Goal: Information Seeking & Learning: Learn about a topic

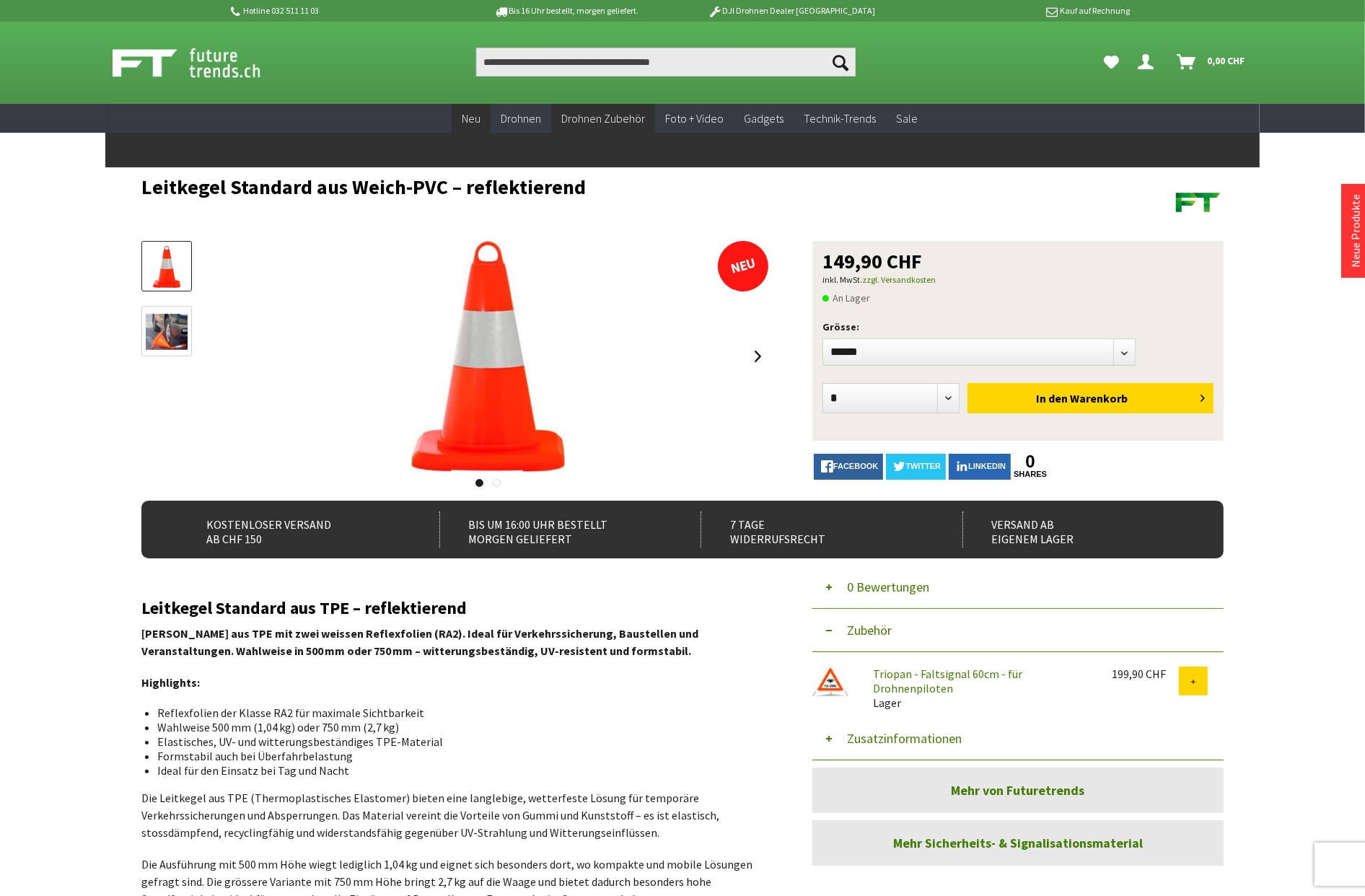
click at [478, 112] on span "Neu" at bounding box center [471, 119] width 19 height 14
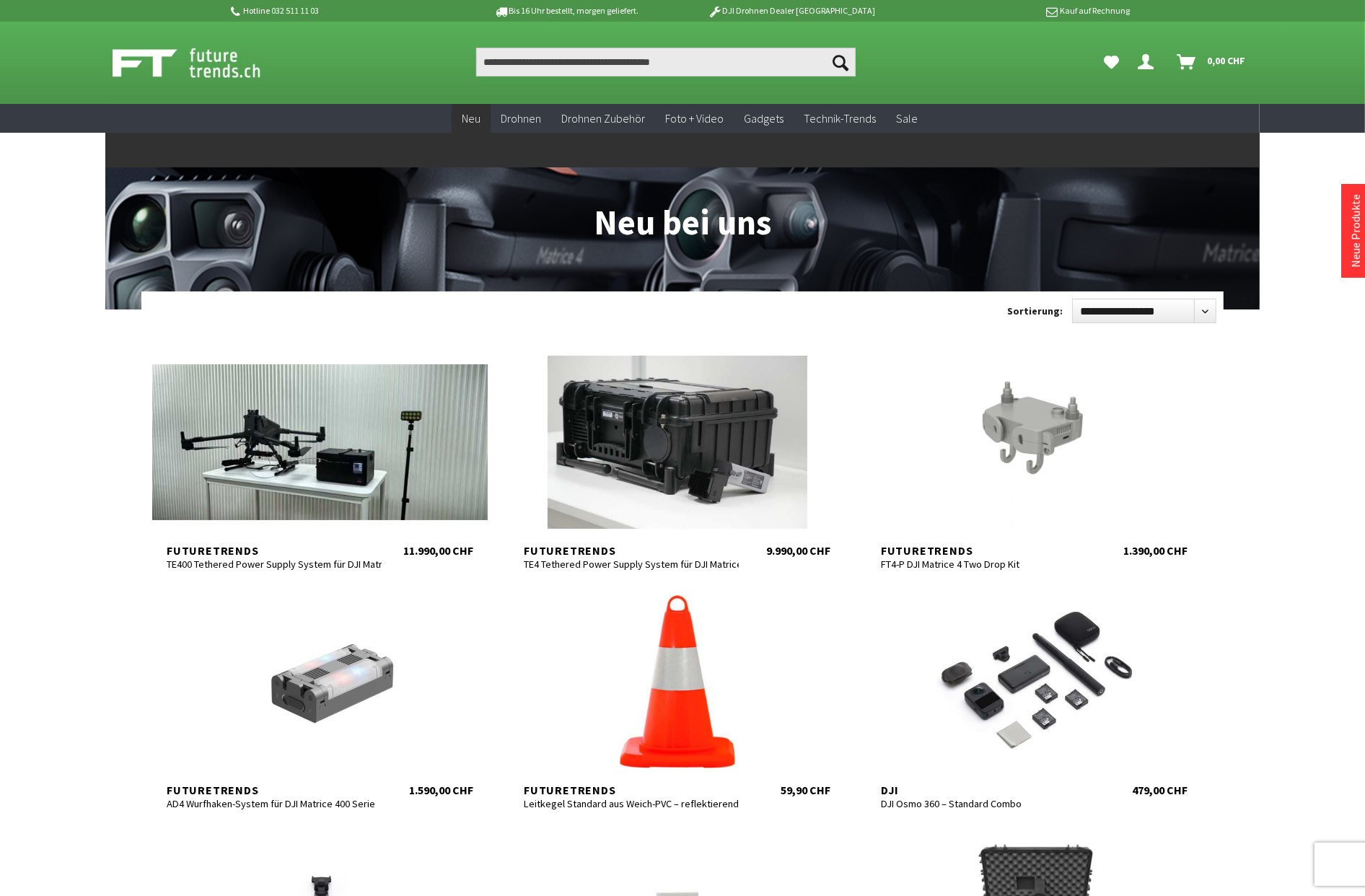
click at [473, 118] on span "Neu" at bounding box center [471, 119] width 19 height 14
click at [479, 119] on span "Neu" at bounding box center [471, 119] width 19 height 14
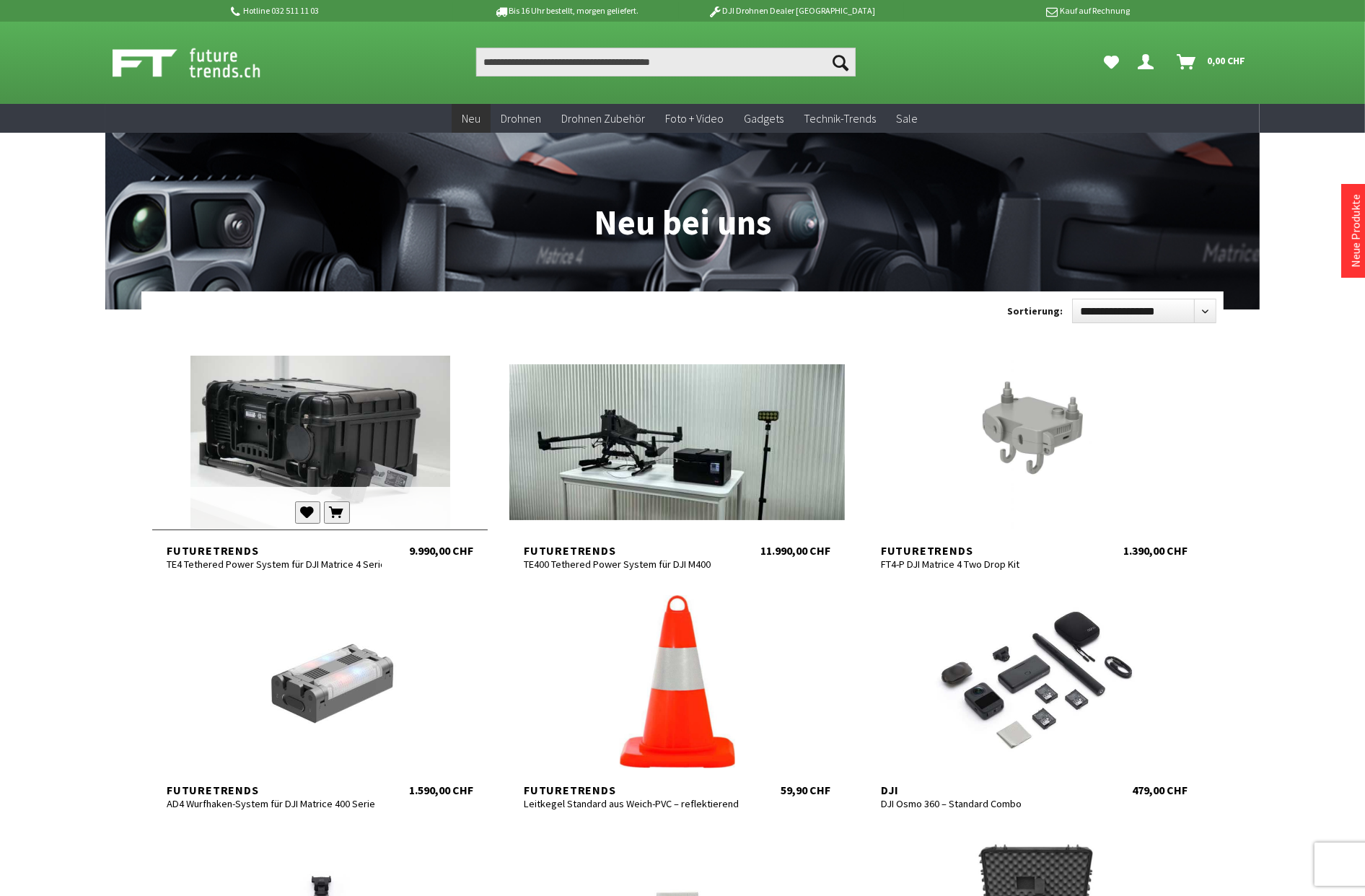
click at [327, 442] on div at bounding box center [319, 442] width 335 height 173
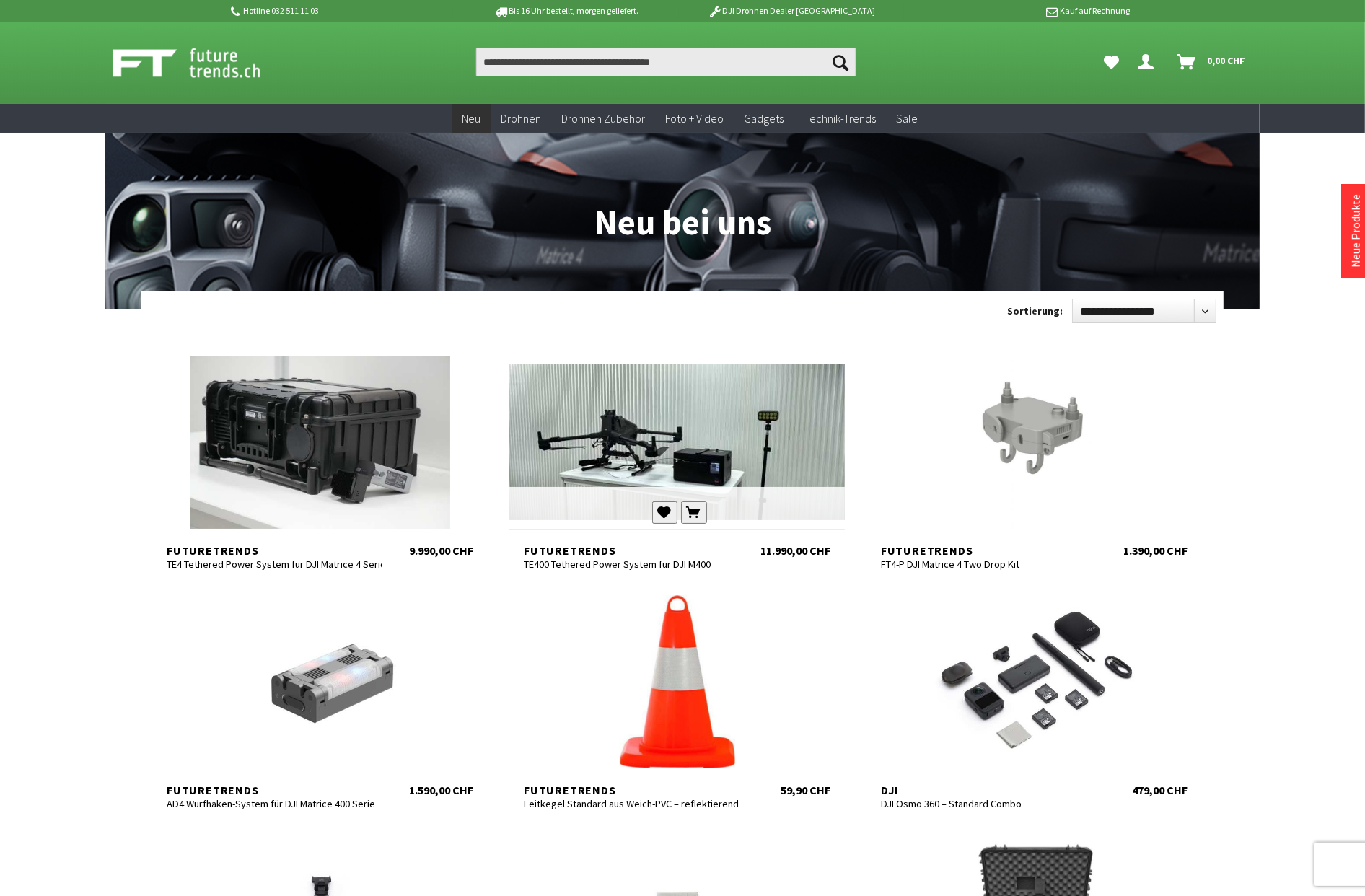
click at [642, 445] on div at bounding box center [677, 442] width 335 height 173
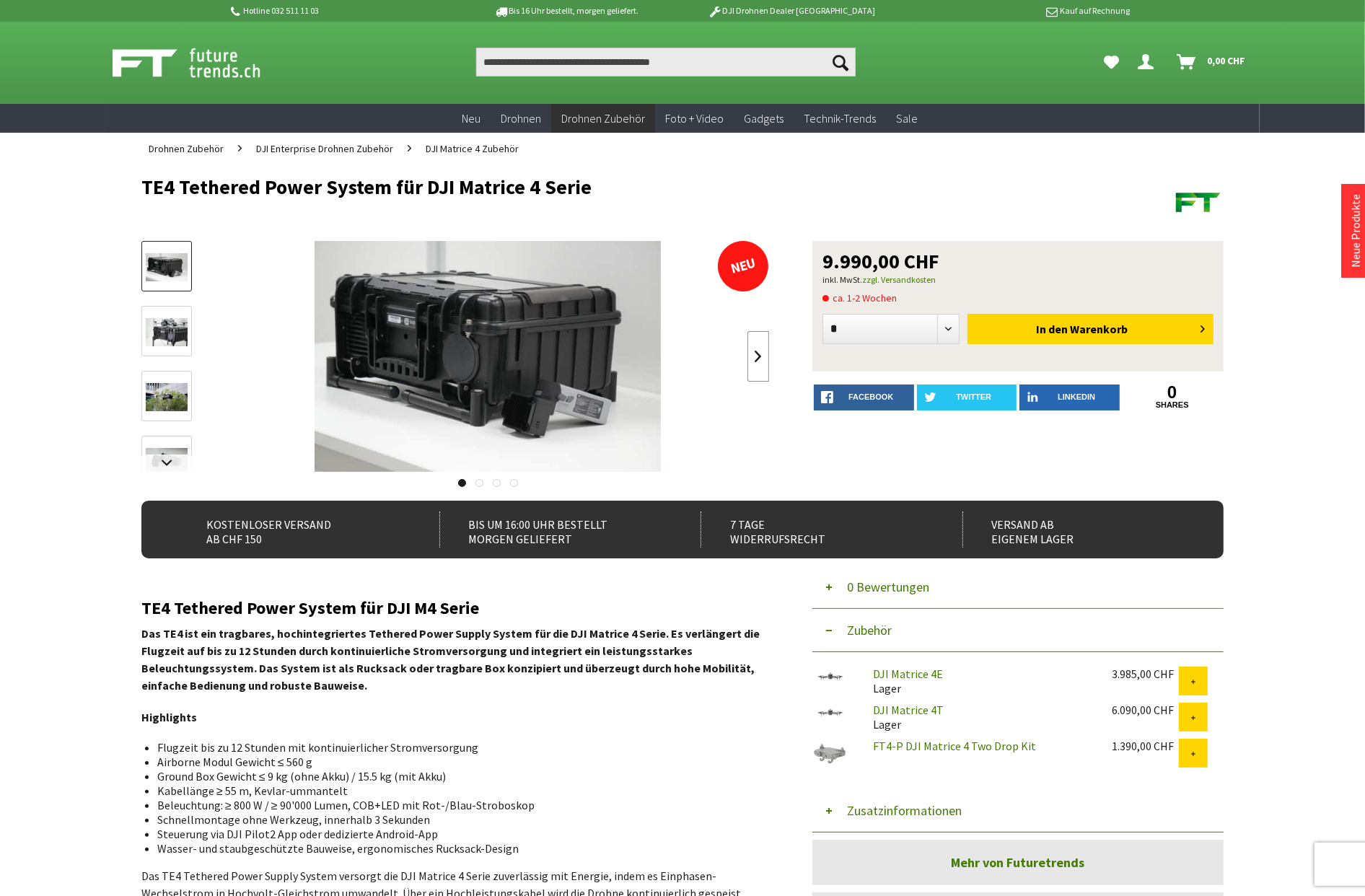
click at [761, 354] on link at bounding box center [758, 356] width 22 height 50
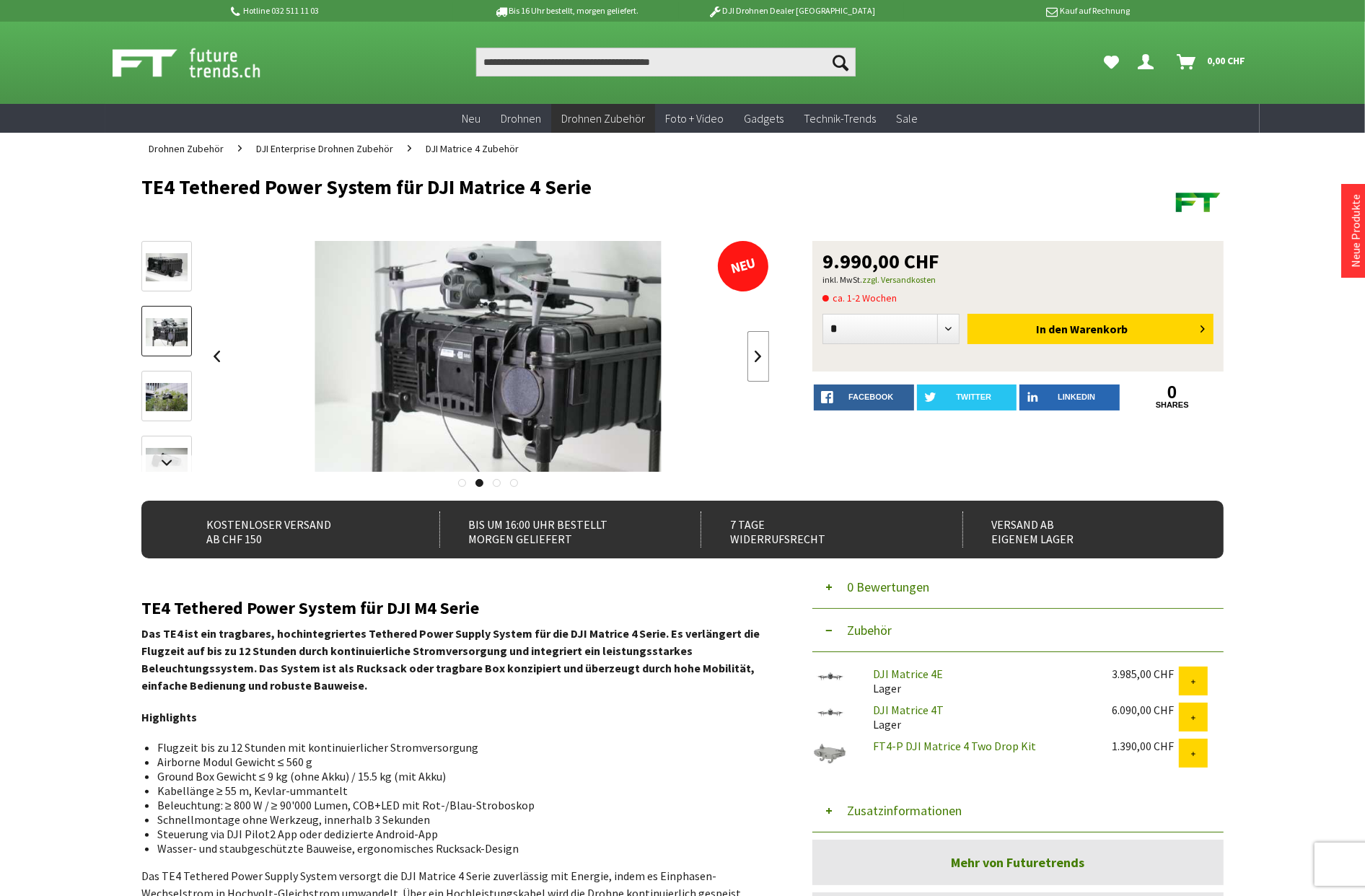
click at [761, 354] on link at bounding box center [758, 356] width 22 height 50
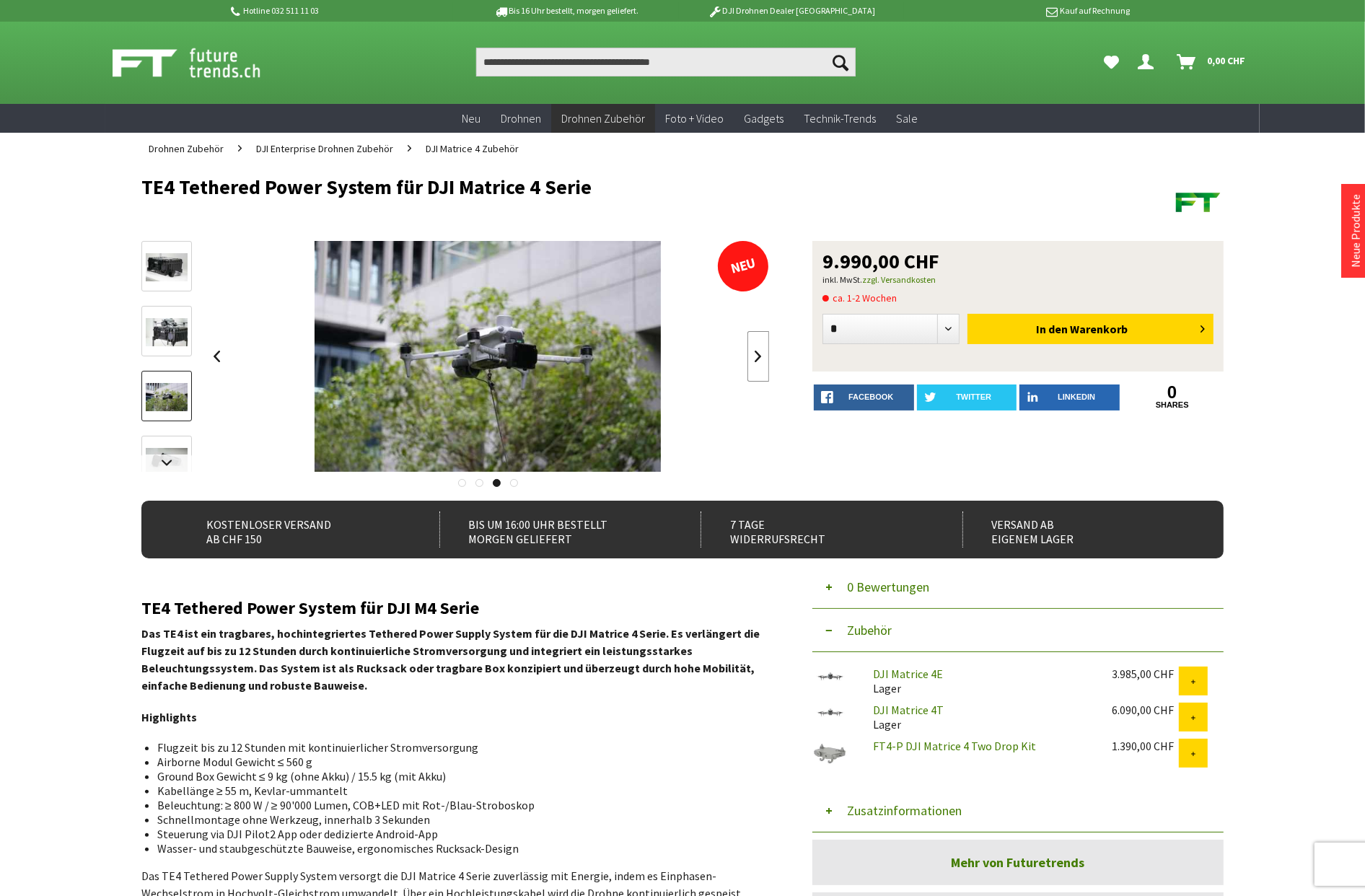
click at [761, 354] on link at bounding box center [758, 356] width 22 height 50
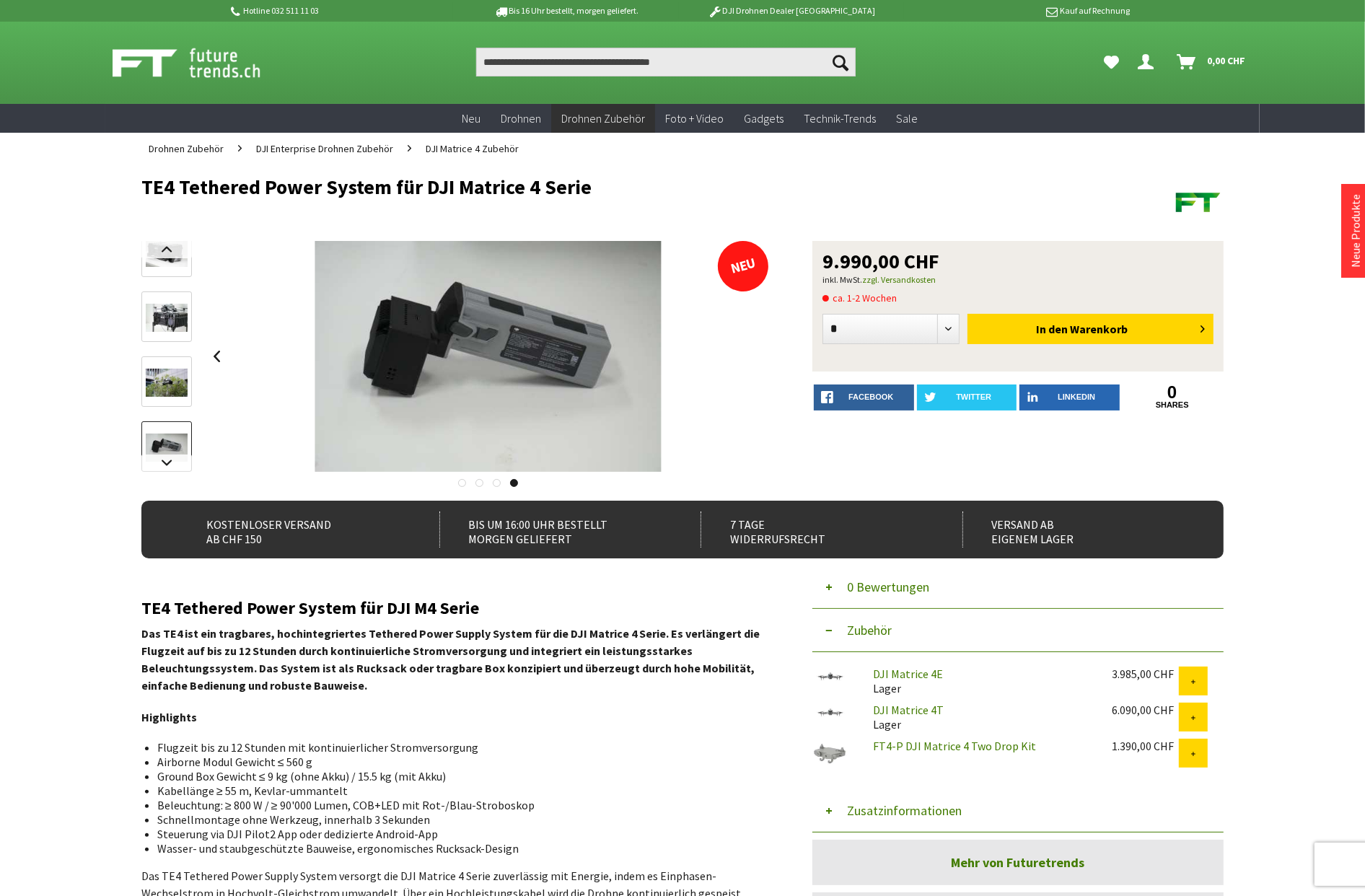
click at [761, 354] on div at bounding box center [488, 357] width 564 height 231
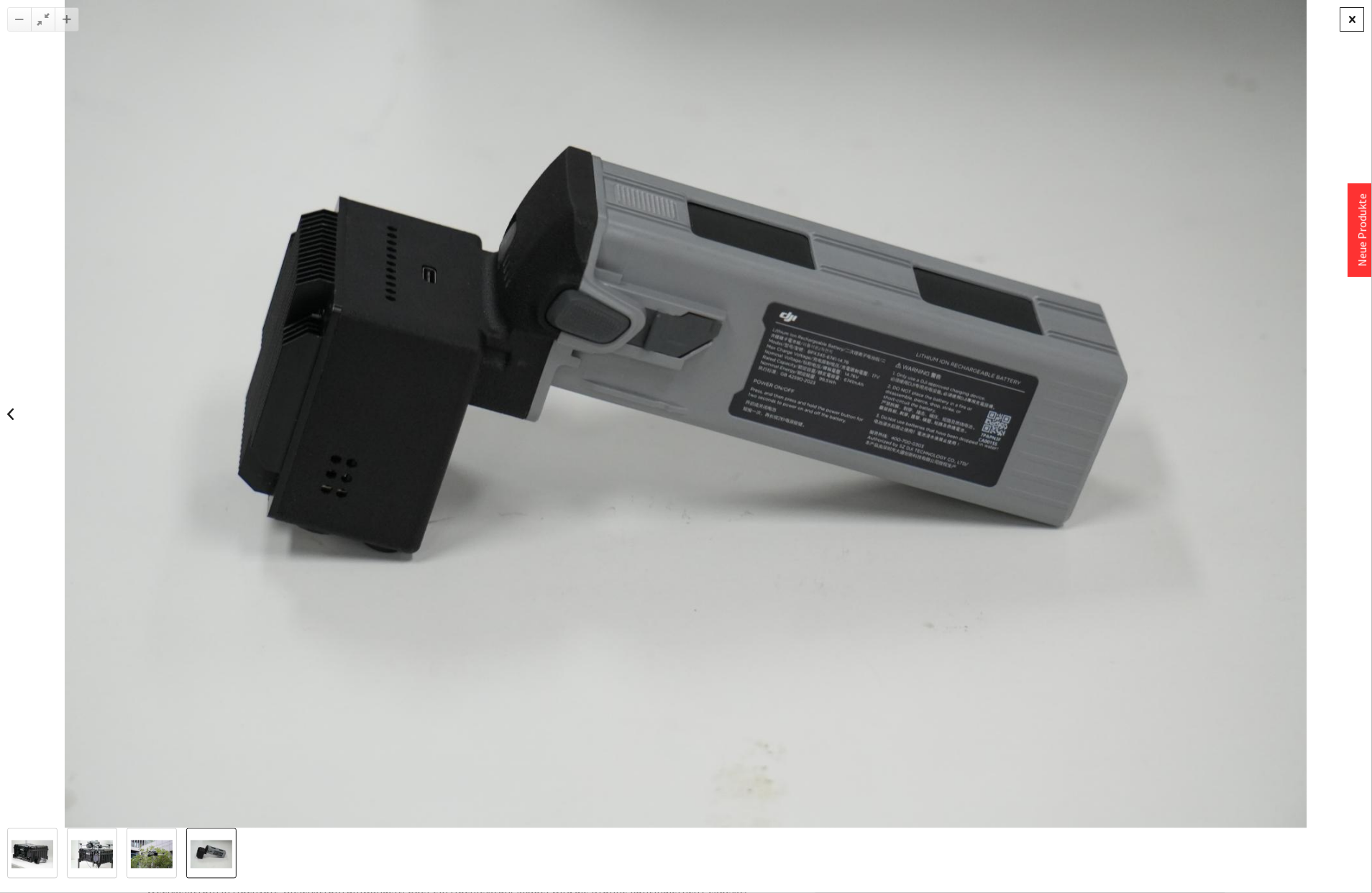
click at [1359, 19] on div at bounding box center [1352, 19] width 25 height 25
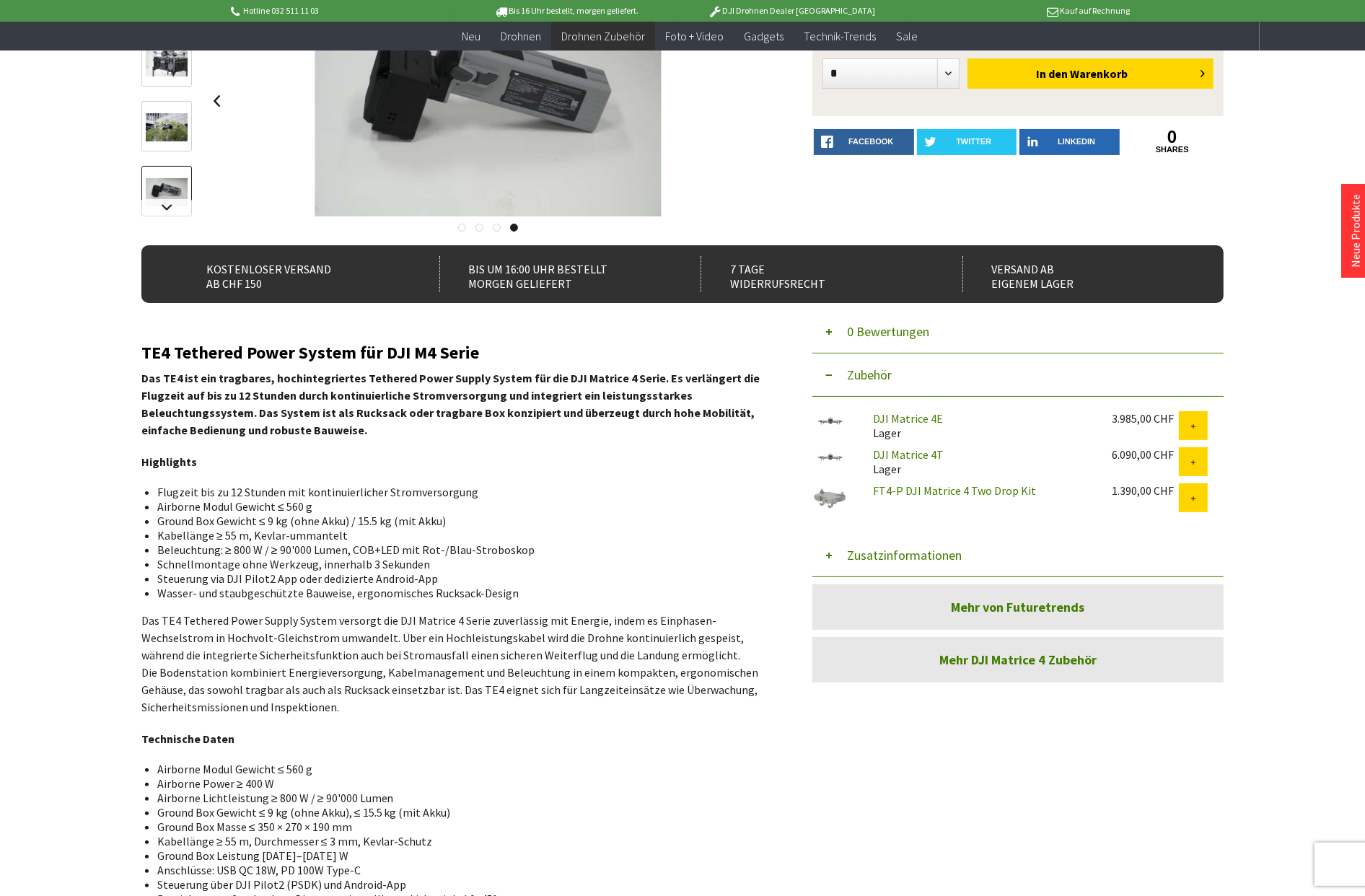
scroll to position [480, 0]
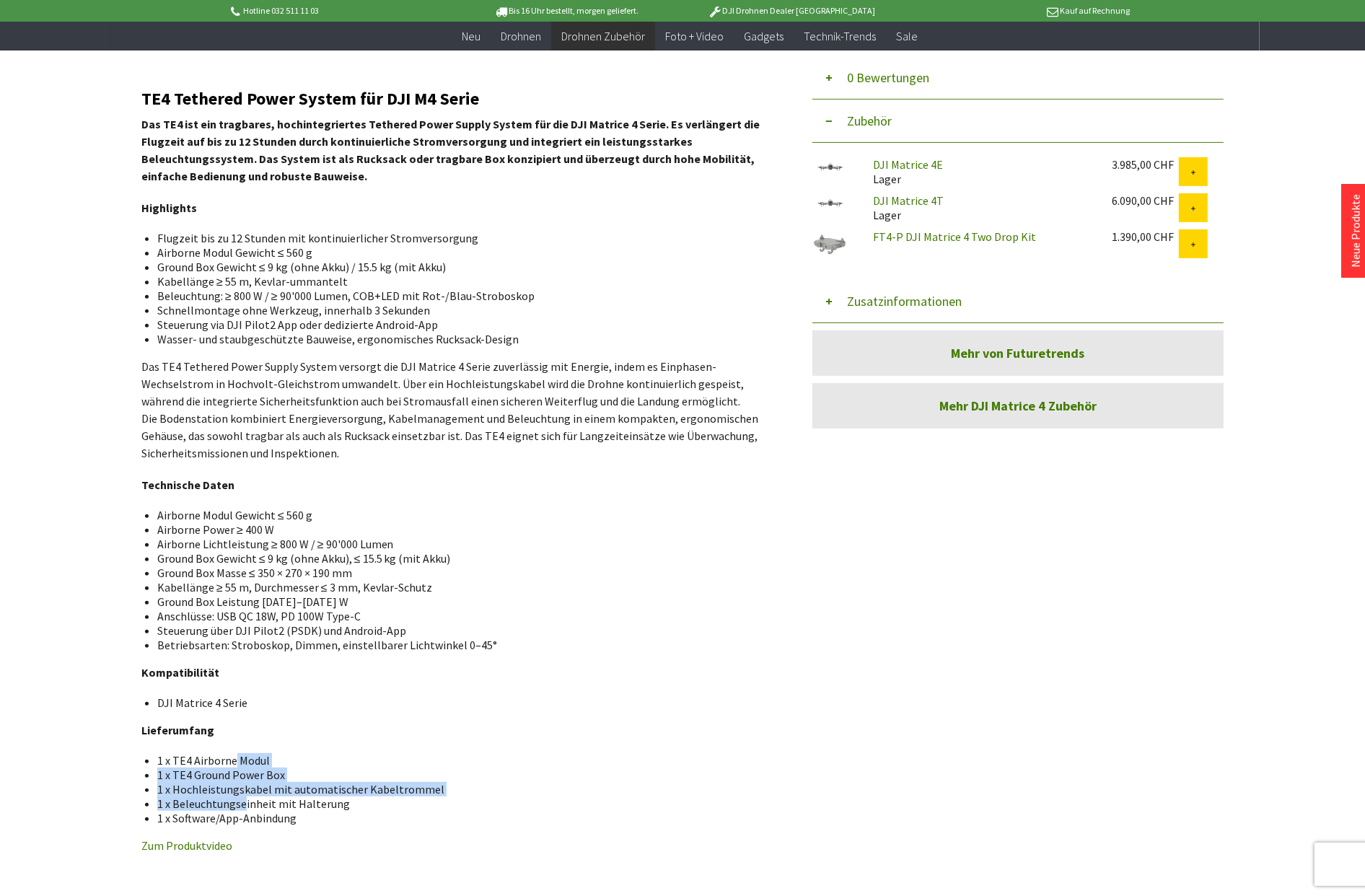
drag, startPoint x: 234, startPoint y: 758, endPoint x: 242, endPoint y: 806, distance: 48.7
click at [242, 806] on ul "1 x TE4 Airborne Modul 1 x TE4 Ground Power Box 1 x Hochleistungskabel mit auto…" at bounding box center [455, 789] width 604 height 72
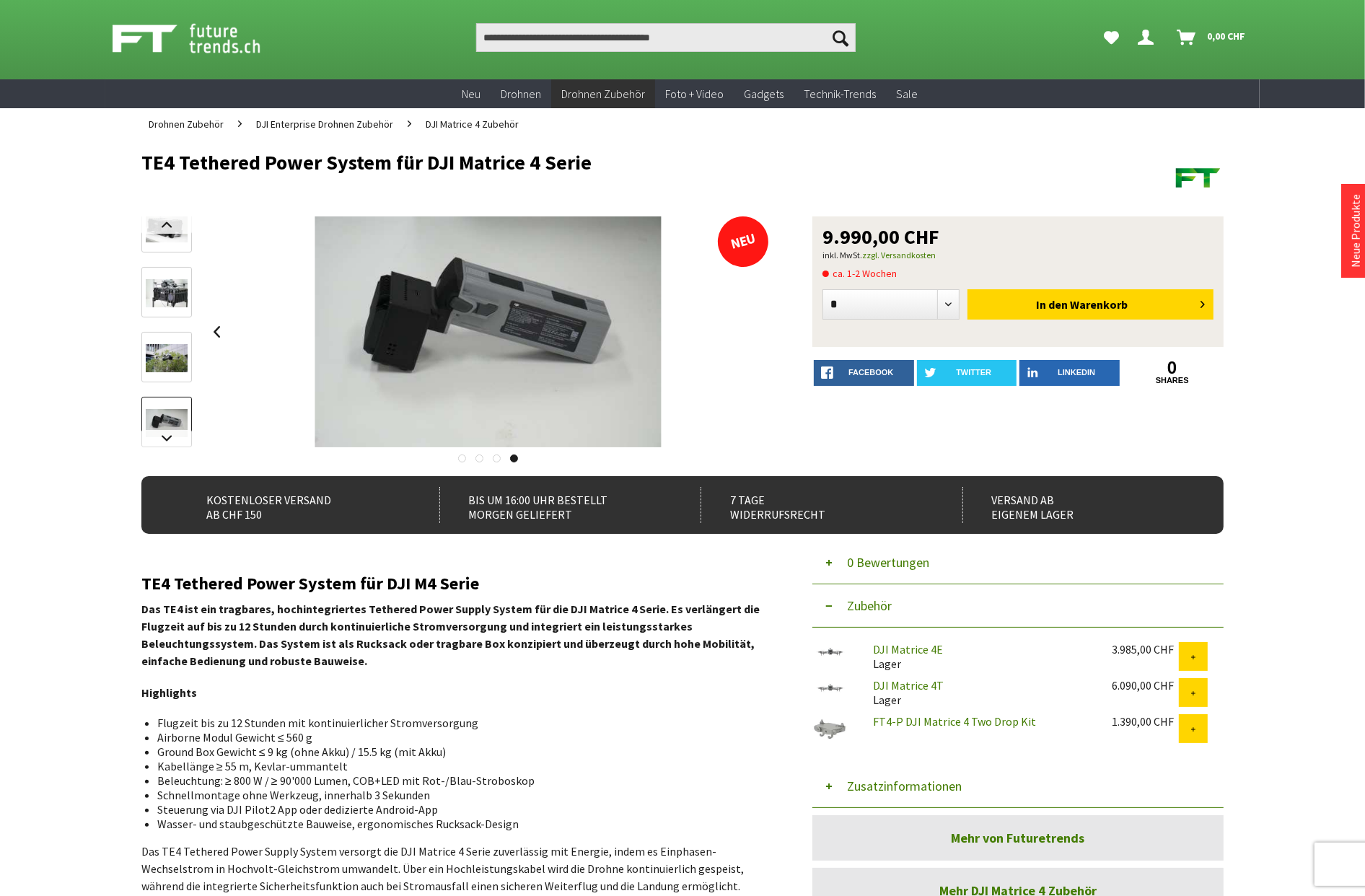
scroll to position [0, 0]
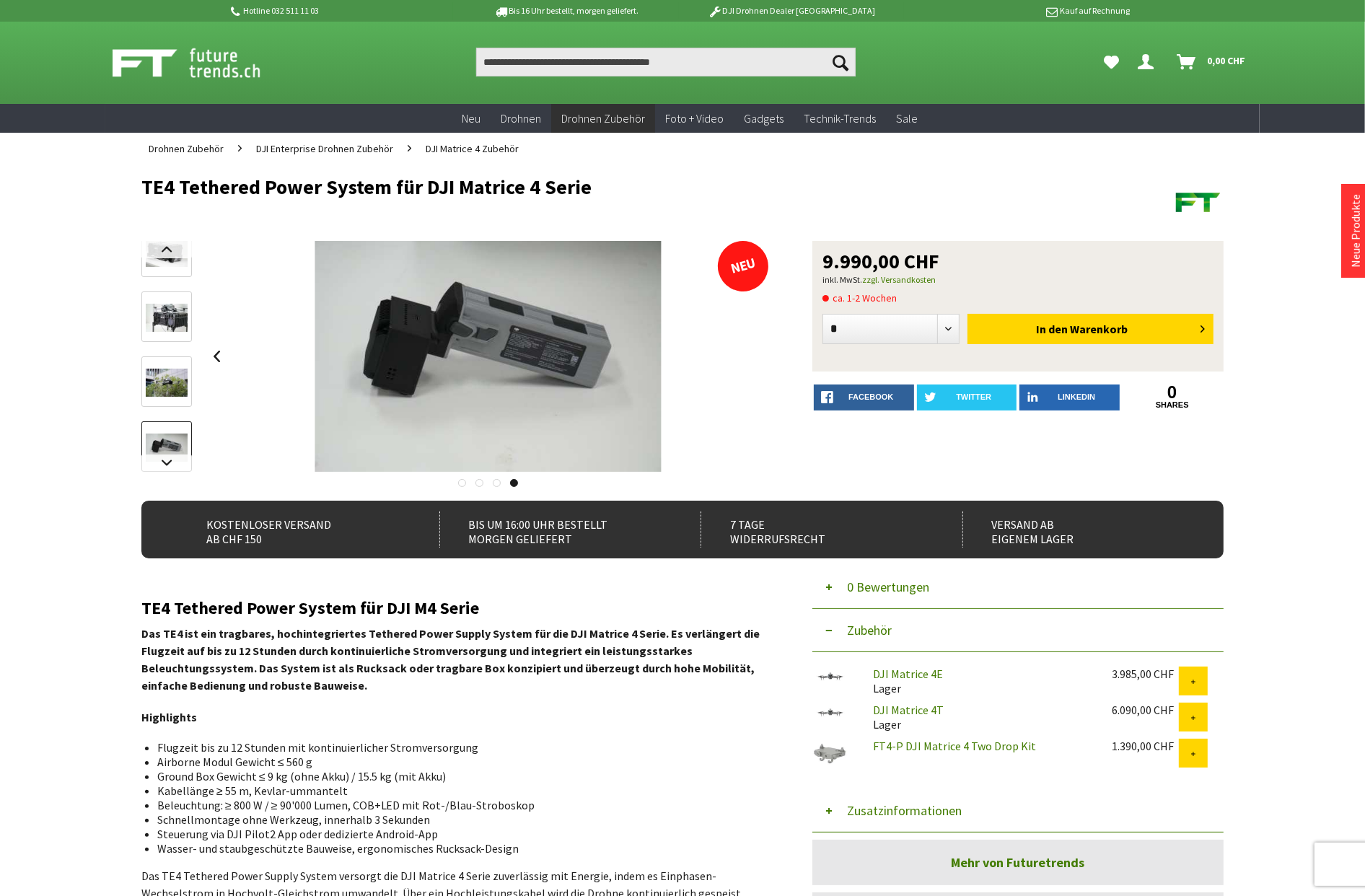
click at [856, 807] on button "Zusatzinformationen" at bounding box center [1018, 811] width 411 height 43
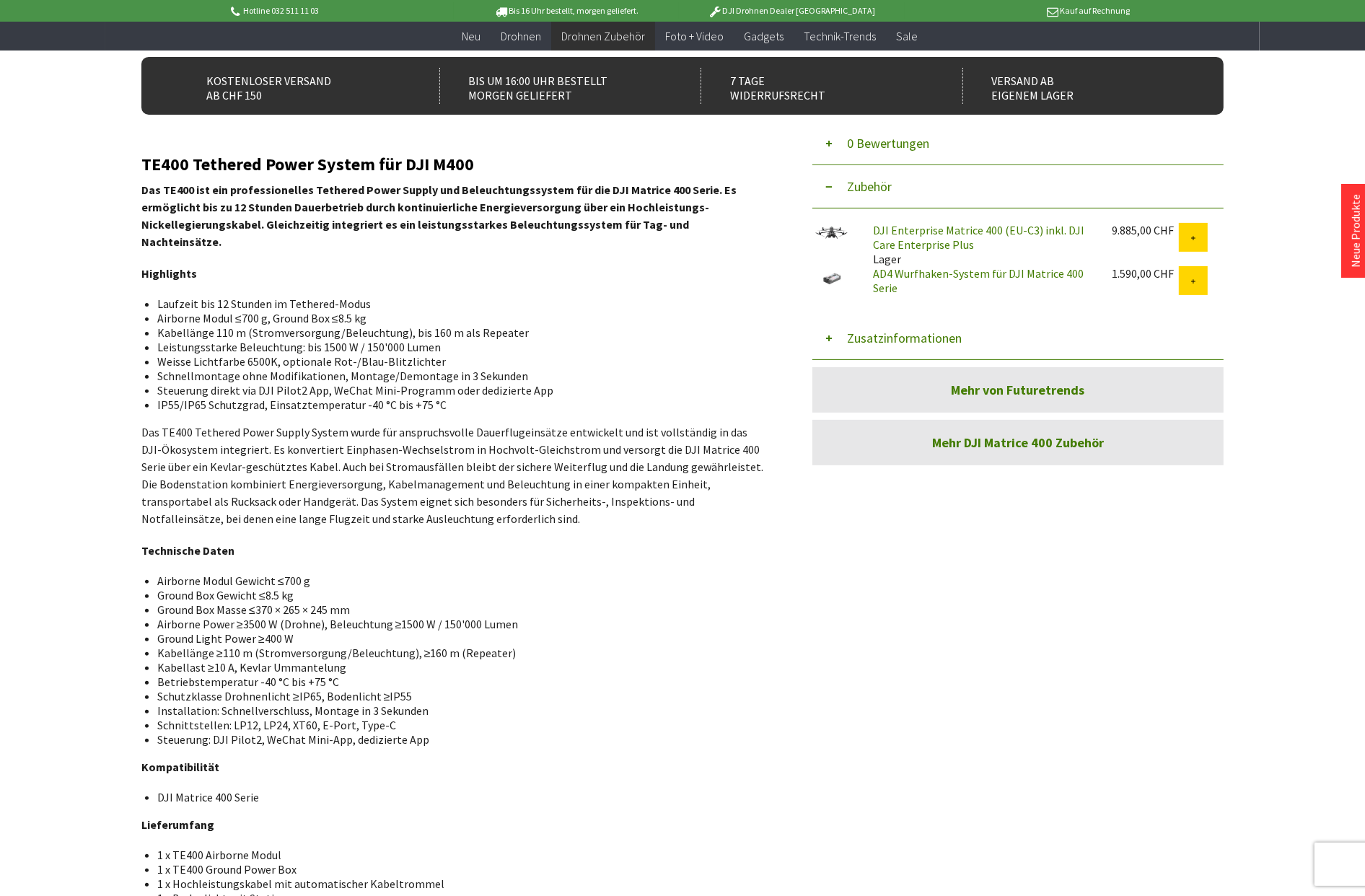
scroll to position [802, 0]
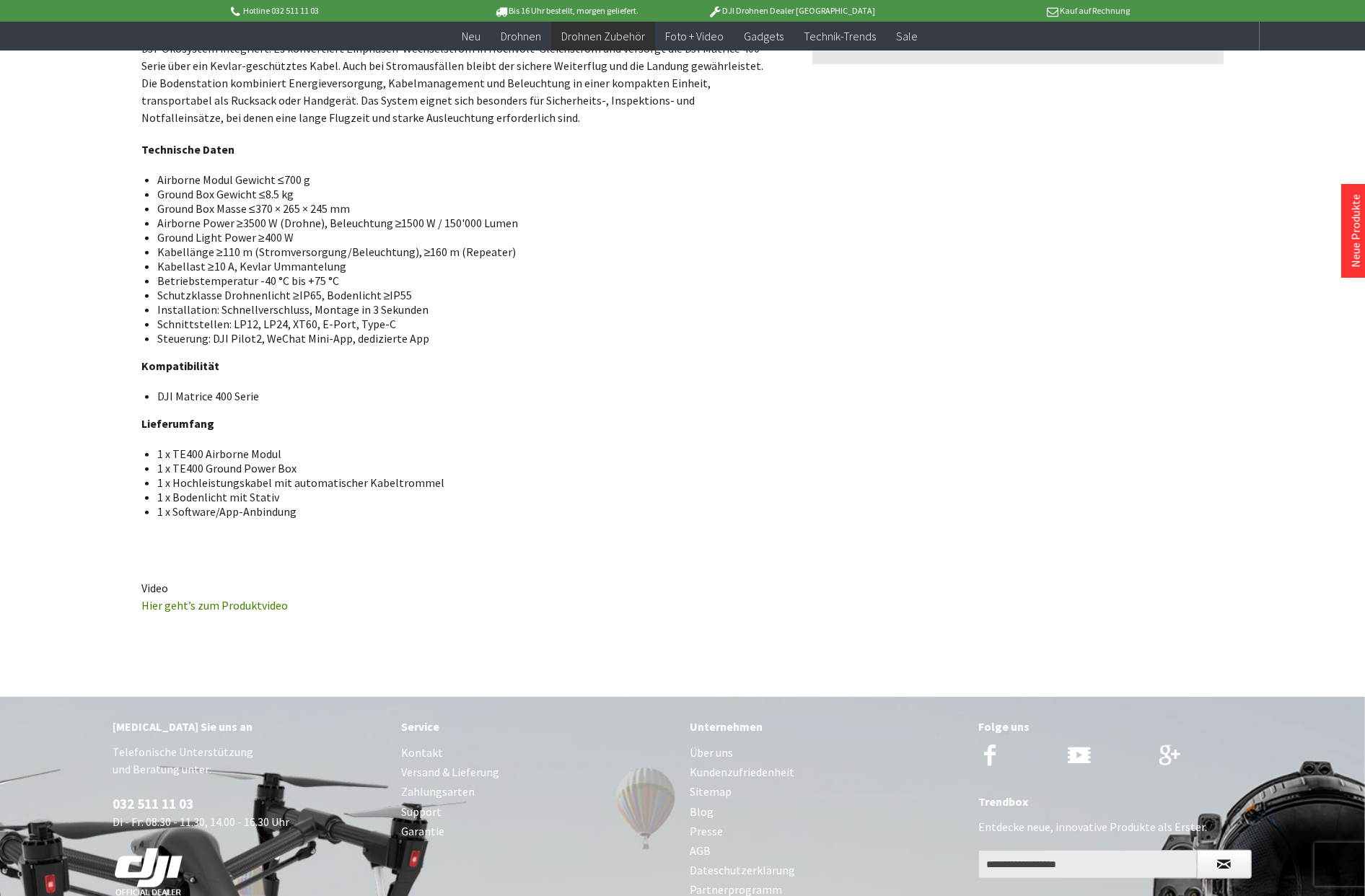
click at [212, 598] on link "Hier geht’s zum Produktvideo" at bounding box center [215, 605] width 147 height 14
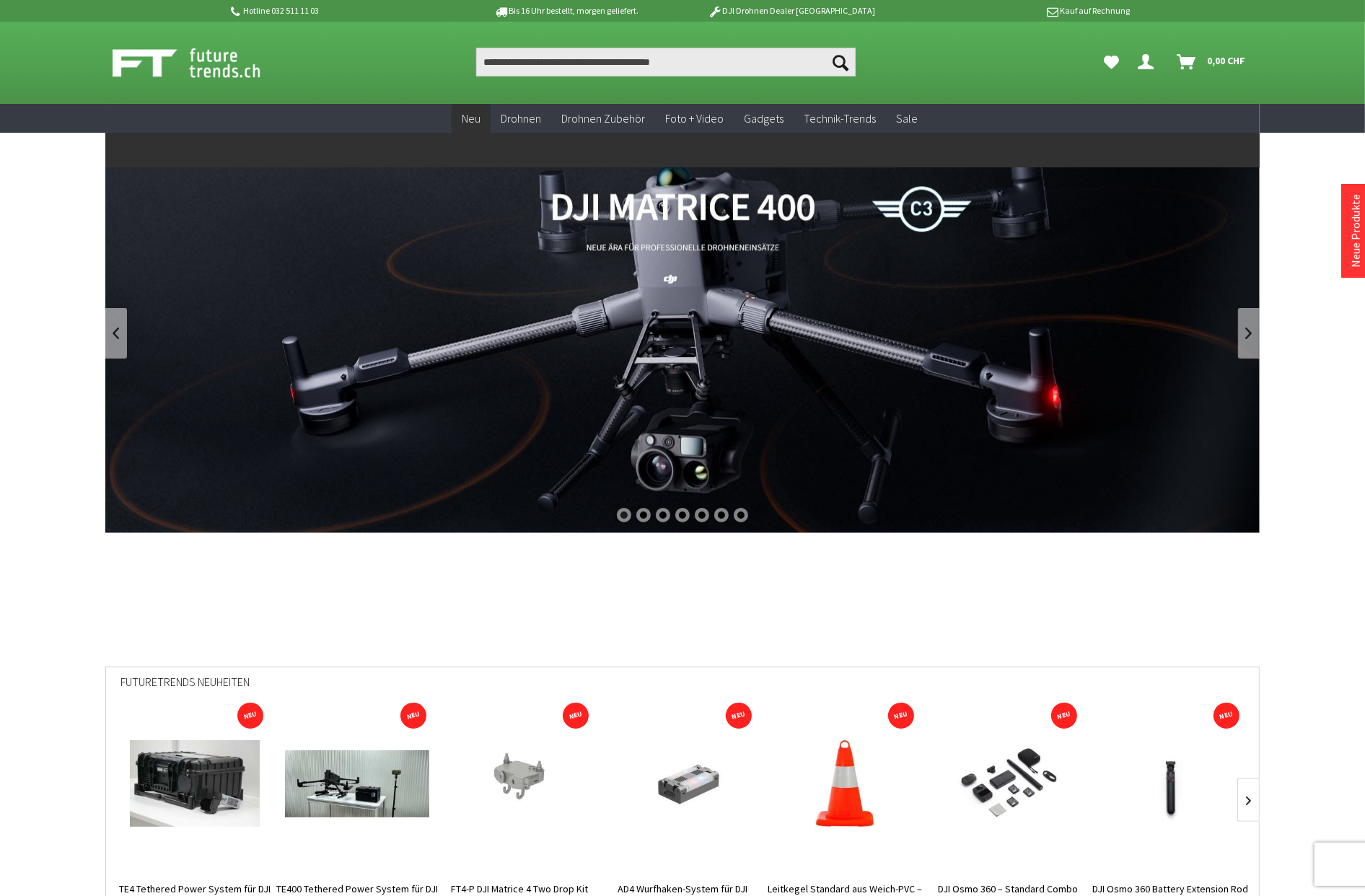
click at [475, 113] on span "Neu" at bounding box center [471, 119] width 19 height 14
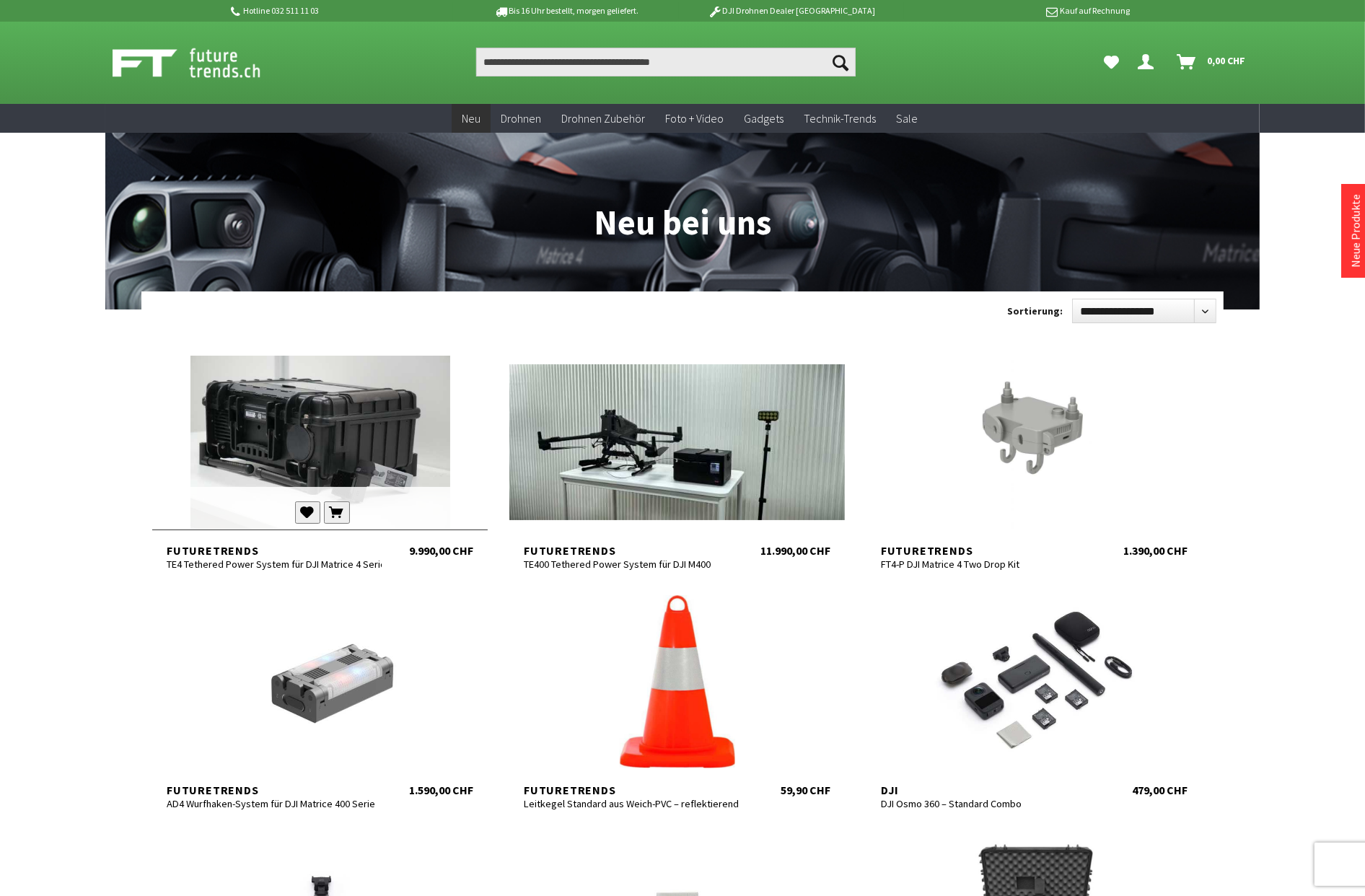
click at [333, 417] on div at bounding box center [319, 442] width 335 height 173
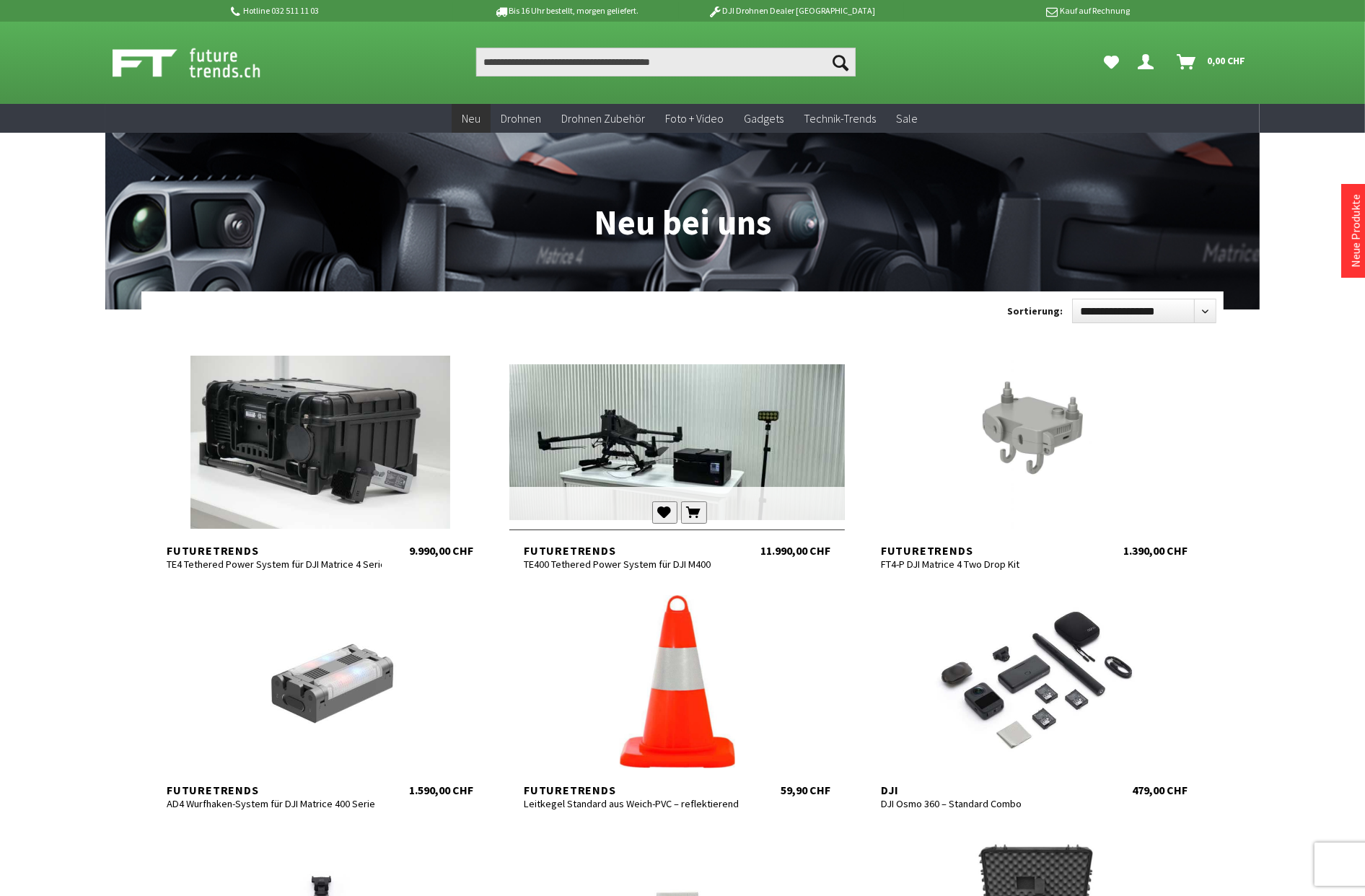
click at [717, 432] on div at bounding box center [677, 442] width 335 height 173
click at [1115, 453] on div at bounding box center [1034, 442] width 335 height 173
click at [350, 658] on div at bounding box center [319, 682] width 335 height 173
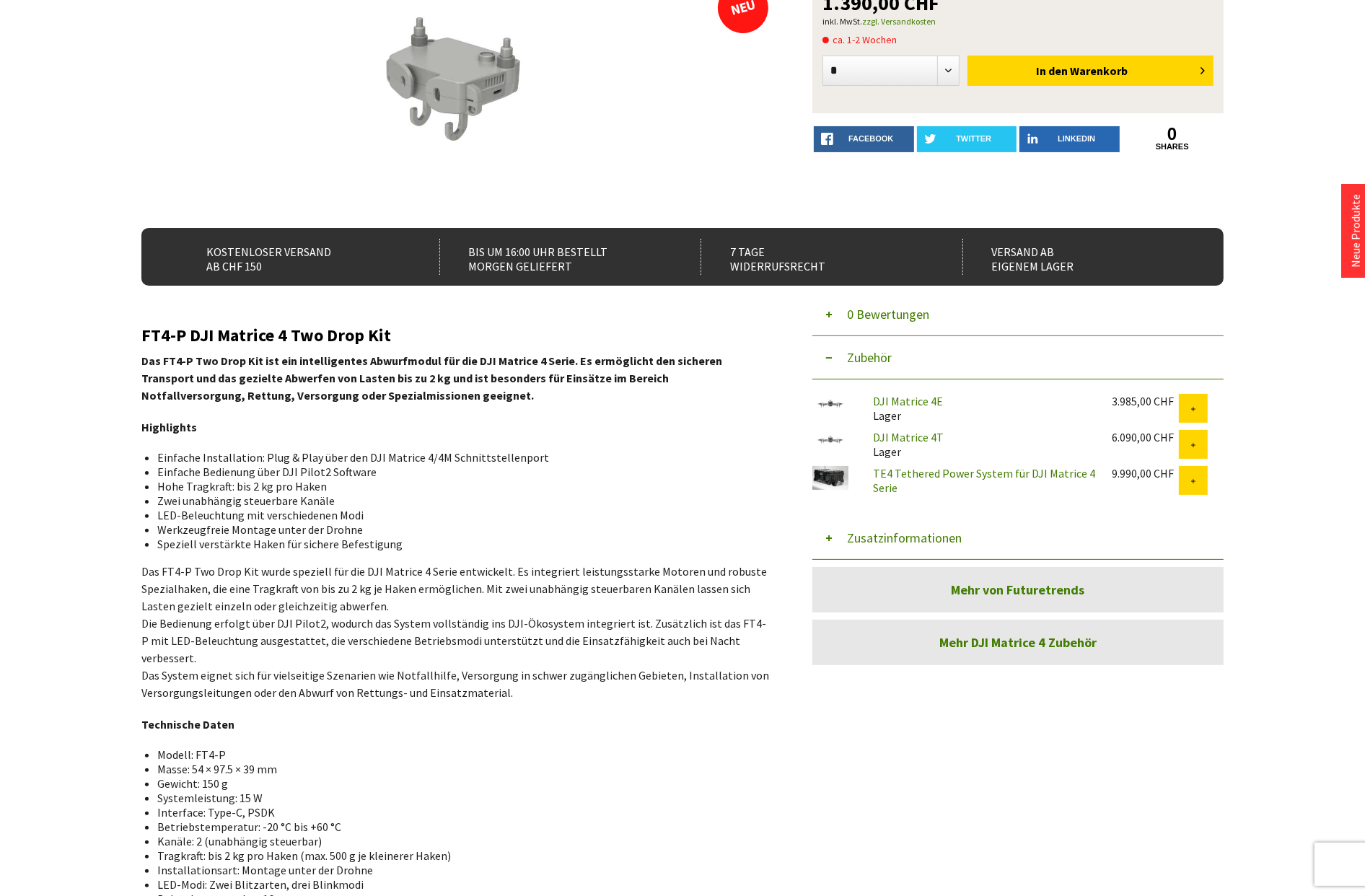
scroll to position [480, 0]
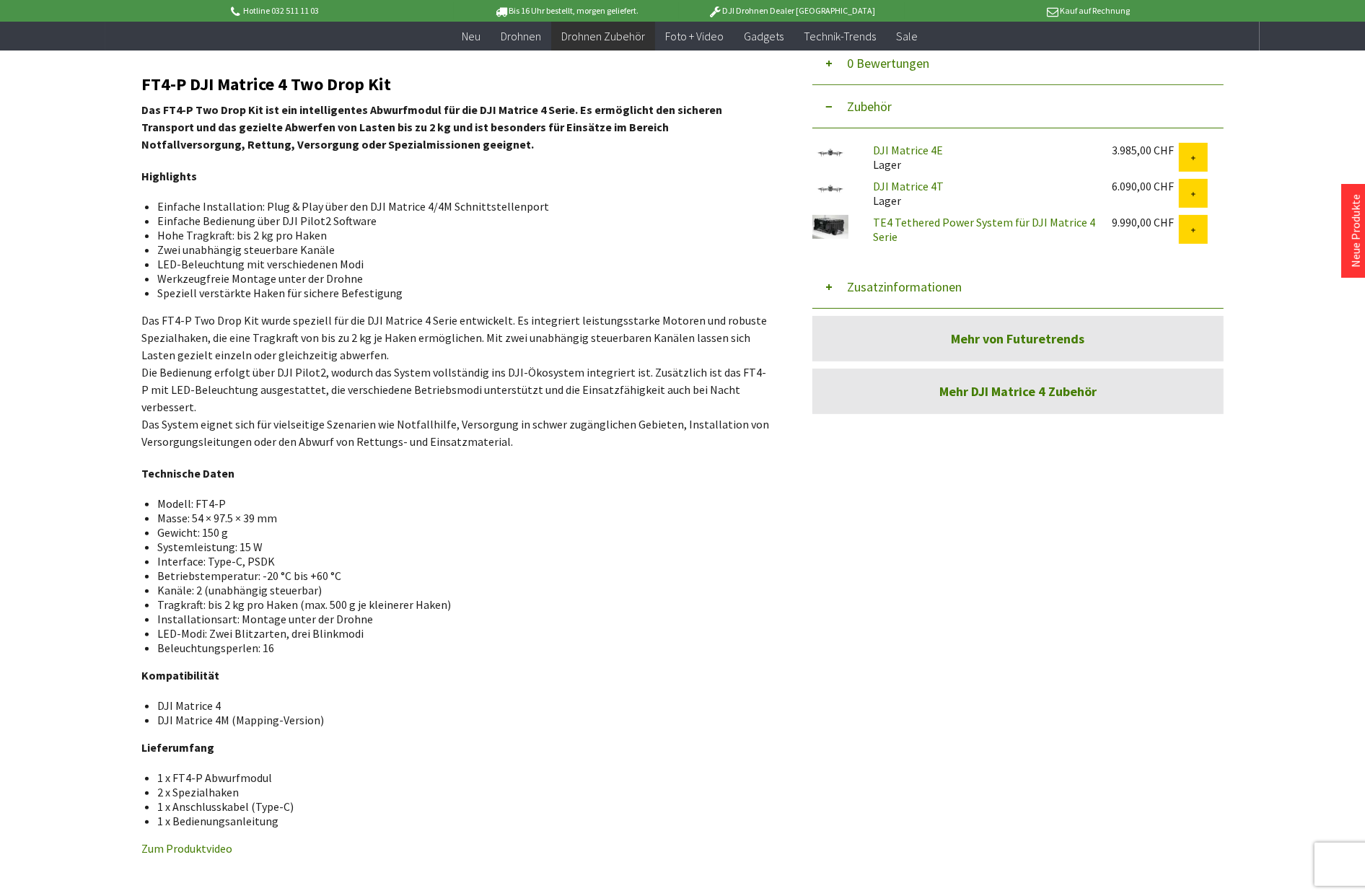
click at [200, 842] on link "Zum Produktvideo" at bounding box center [187, 849] width 91 height 14
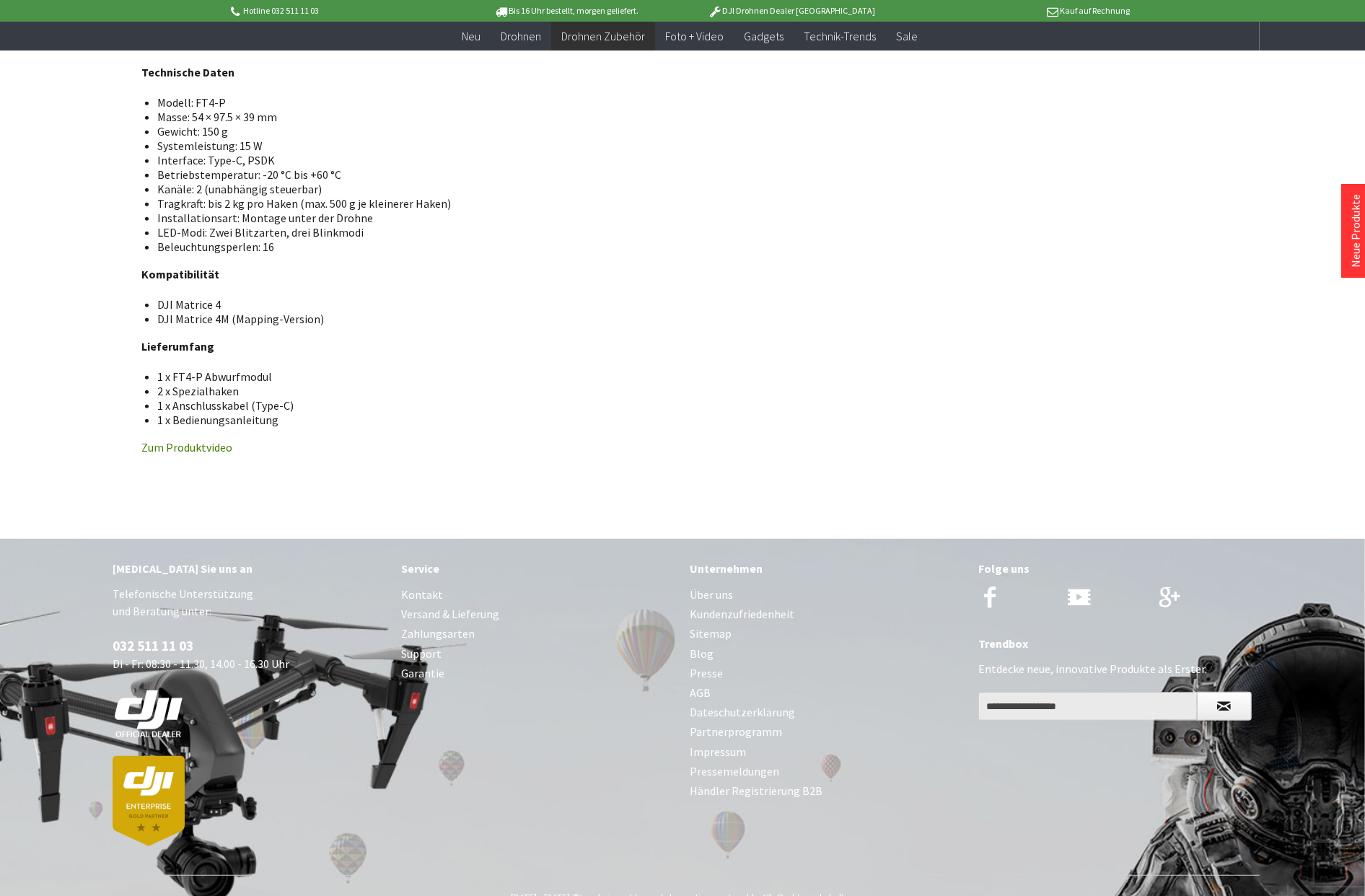
scroll to position [573, 0]
